Goal: Task Accomplishment & Management: Manage account settings

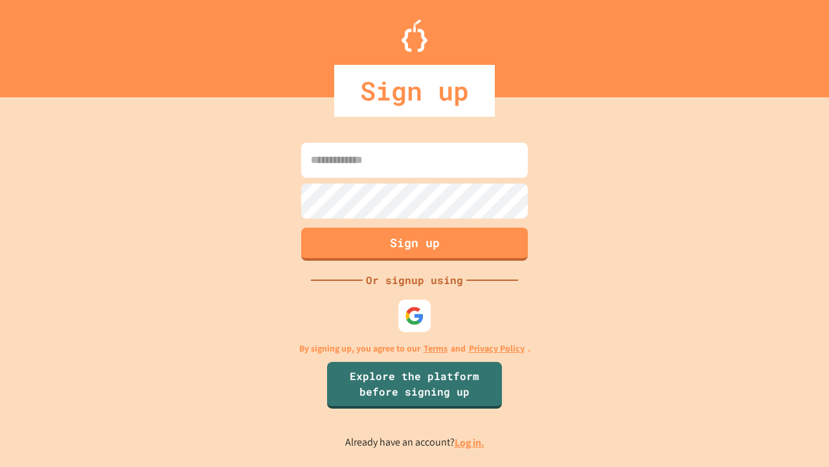
click at [470, 442] on link "Log in." at bounding box center [470, 442] width 30 height 14
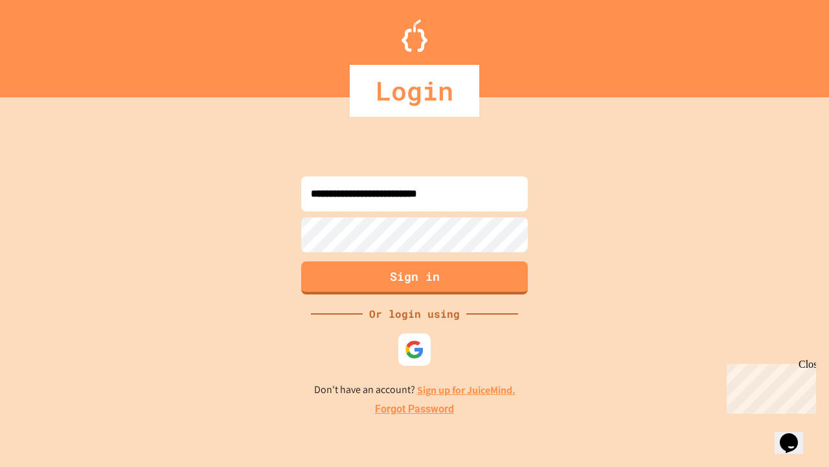
type input "**********"
